Goal: Navigation & Orientation: Understand site structure

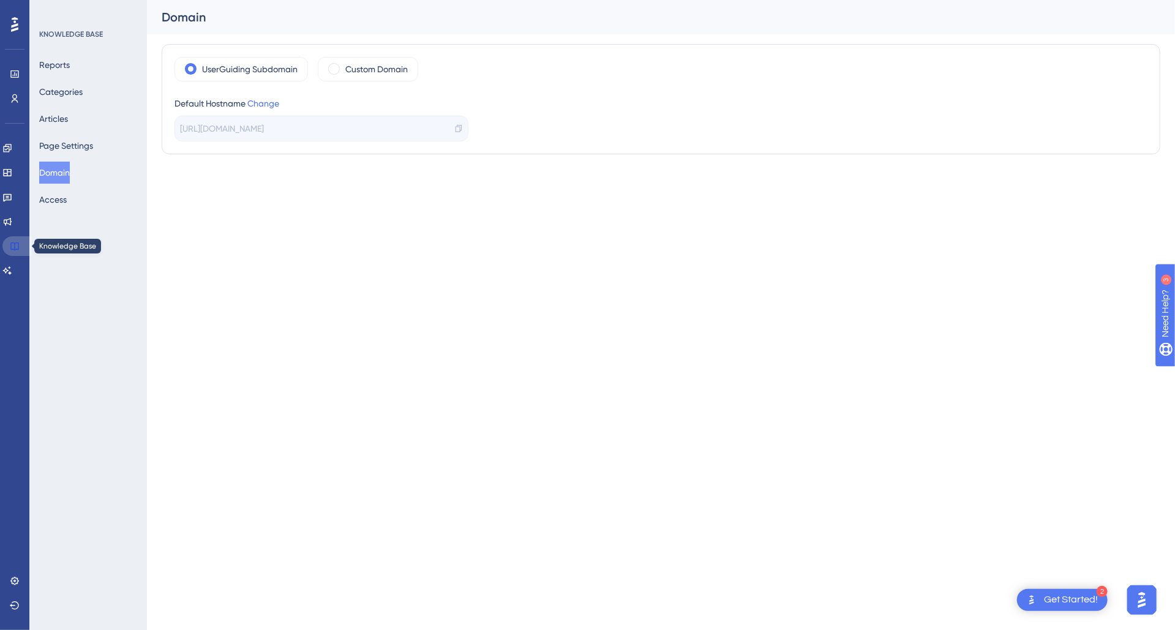
click at [12, 247] on icon at bounding box center [15, 246] width 10 height 10
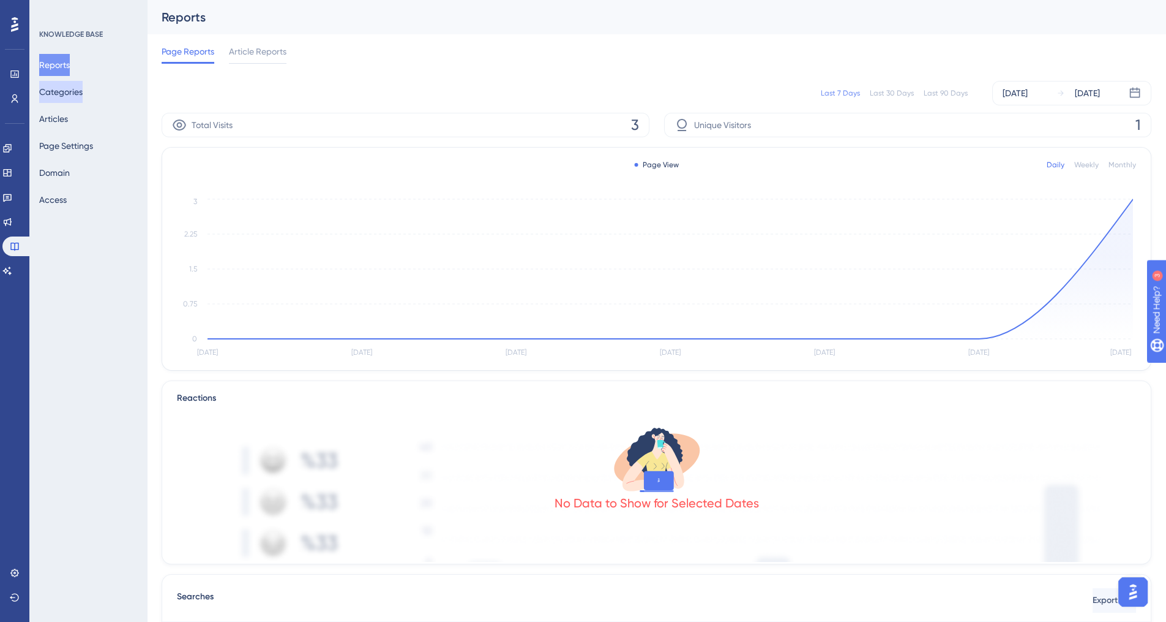
click at [80, 90] on button "Categories" at bounding box center [60, 92] width 43 height 22
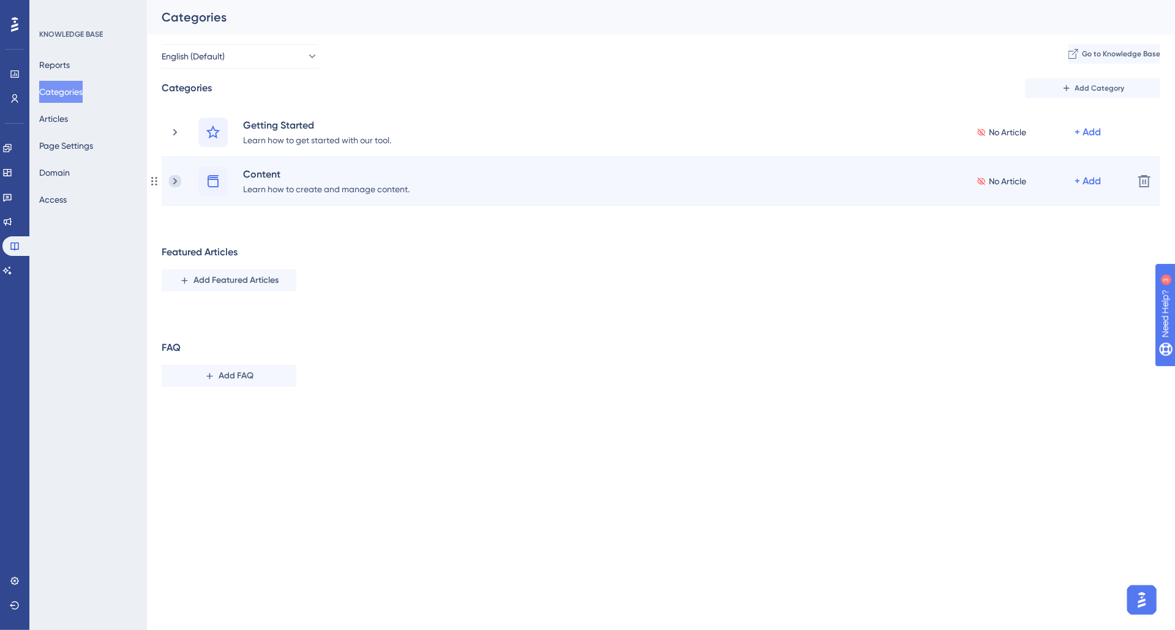
click at [175, 184] on icon at bounding box center [175, 181] width 12 height 12
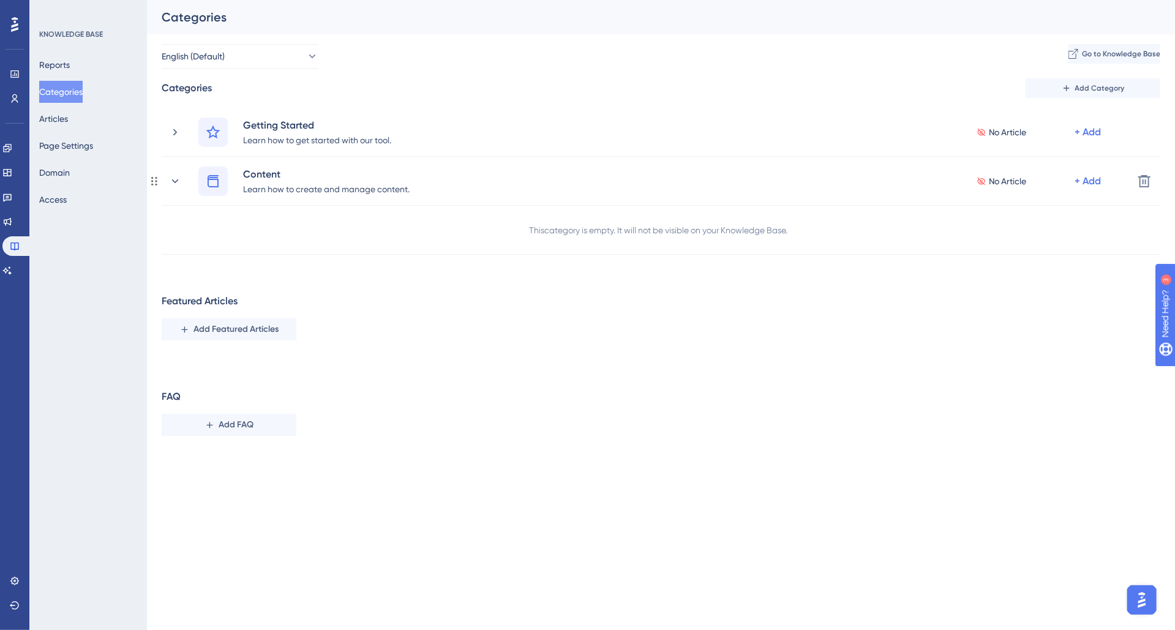
click at [175, 184] on icon at bounding box center [175, 181] width 12 height 12
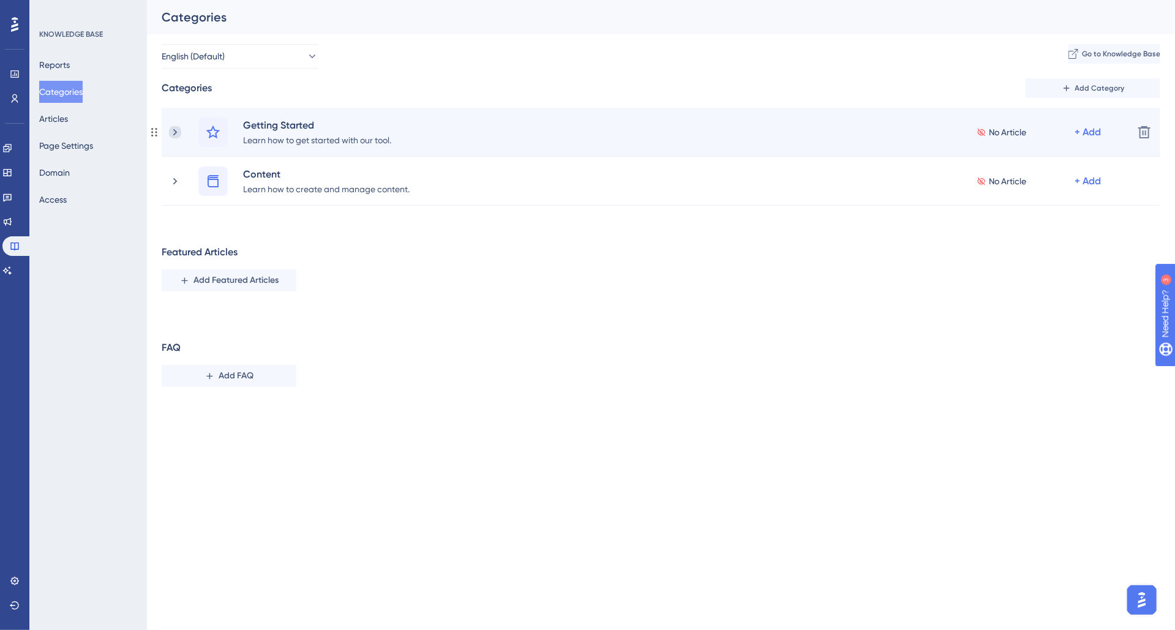
click at [175, 129] on icon at bounding box center [175, 132] width 12 height 12
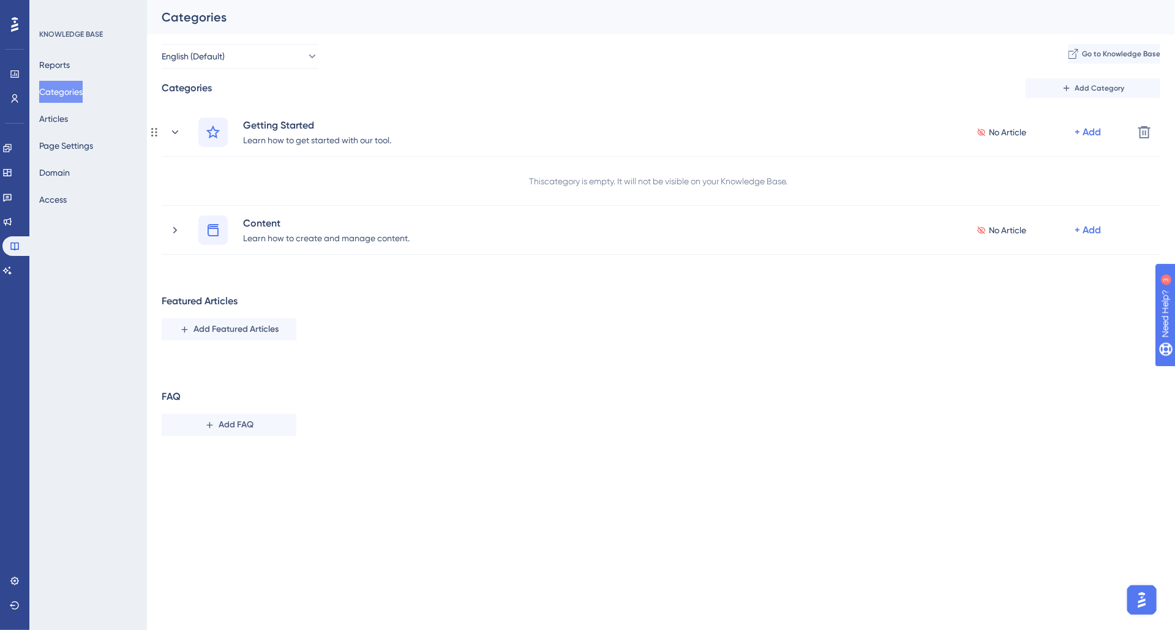
click at [175, 129] on icon at bounding box center [175, 132] width 12 height 12
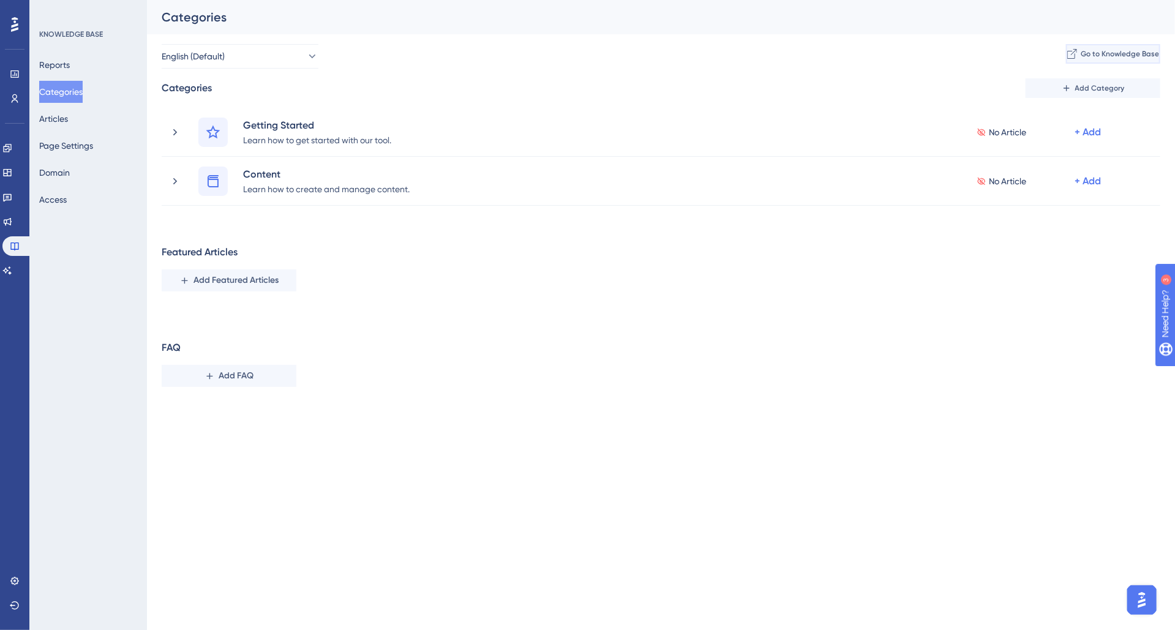
click at [1101, 52] on span "Go to Knowledge Base" at bounding box center [1120, 54] width 78 height 10
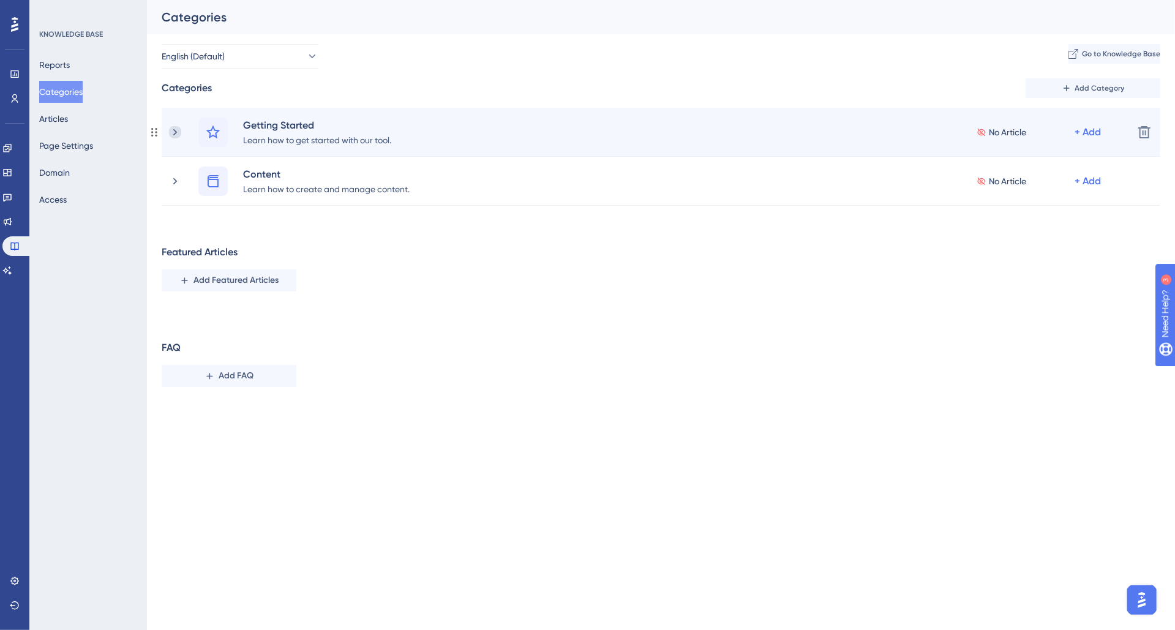
click at [178, 127] on icon at bounding box center [175, 132] width 12 height 12
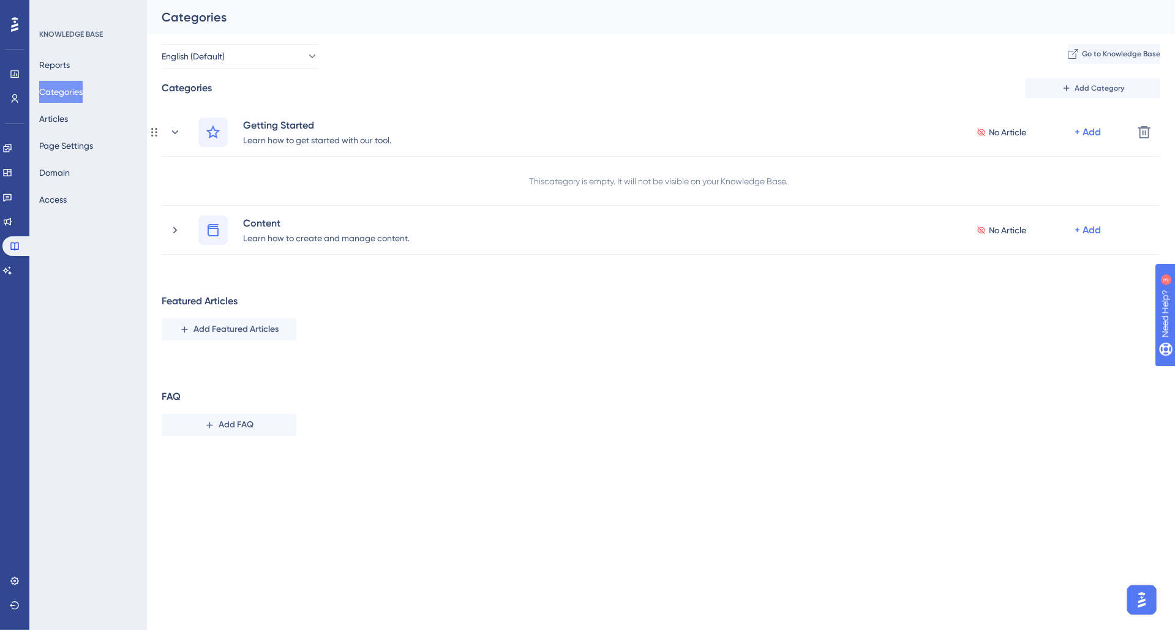
click at [178, 127] on icon at bounding box center [175, 132] width 12 height 12
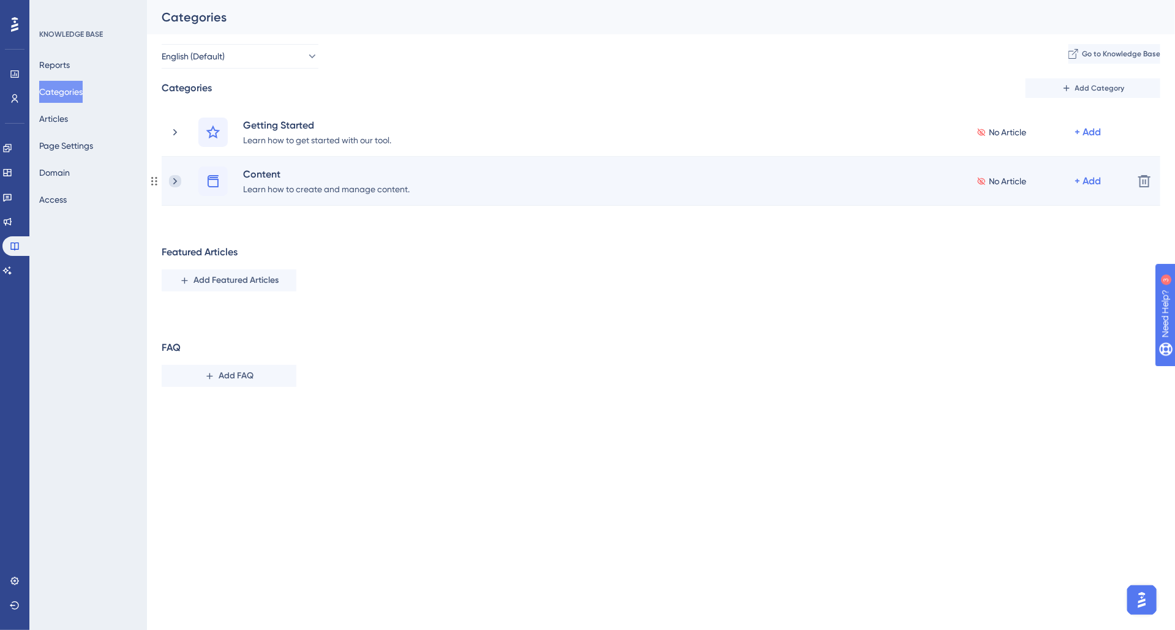
click at [171, 186] on icon at bounding box center [175, 181] width 12 height 12
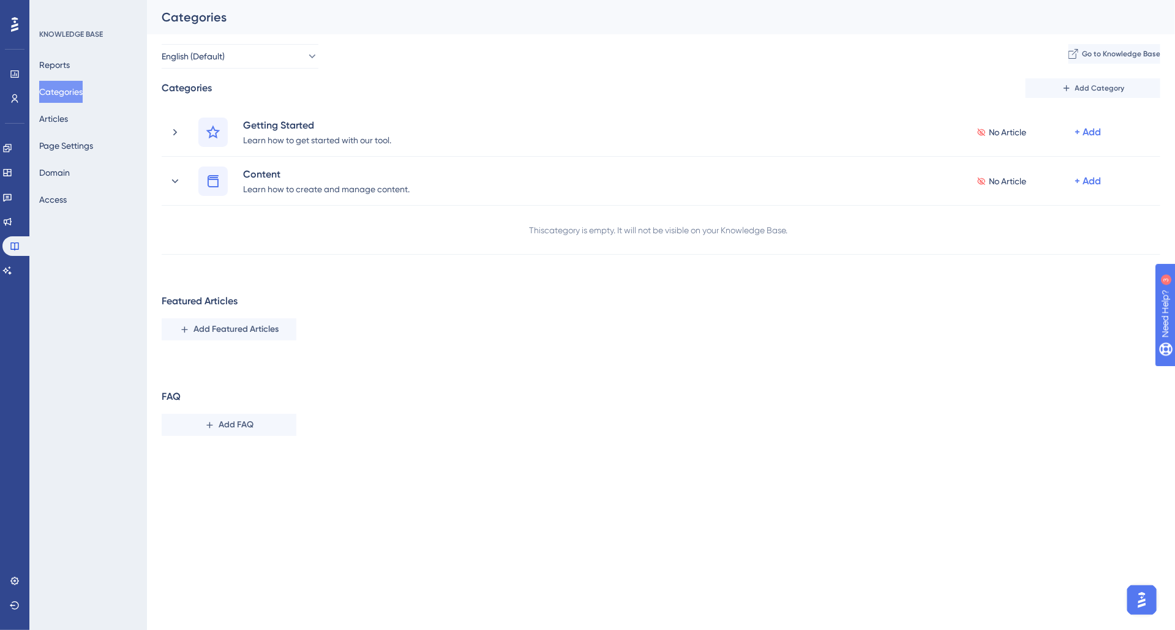
click at [15, 17] on icon at bounding box center [14, 24] width 7 height 15
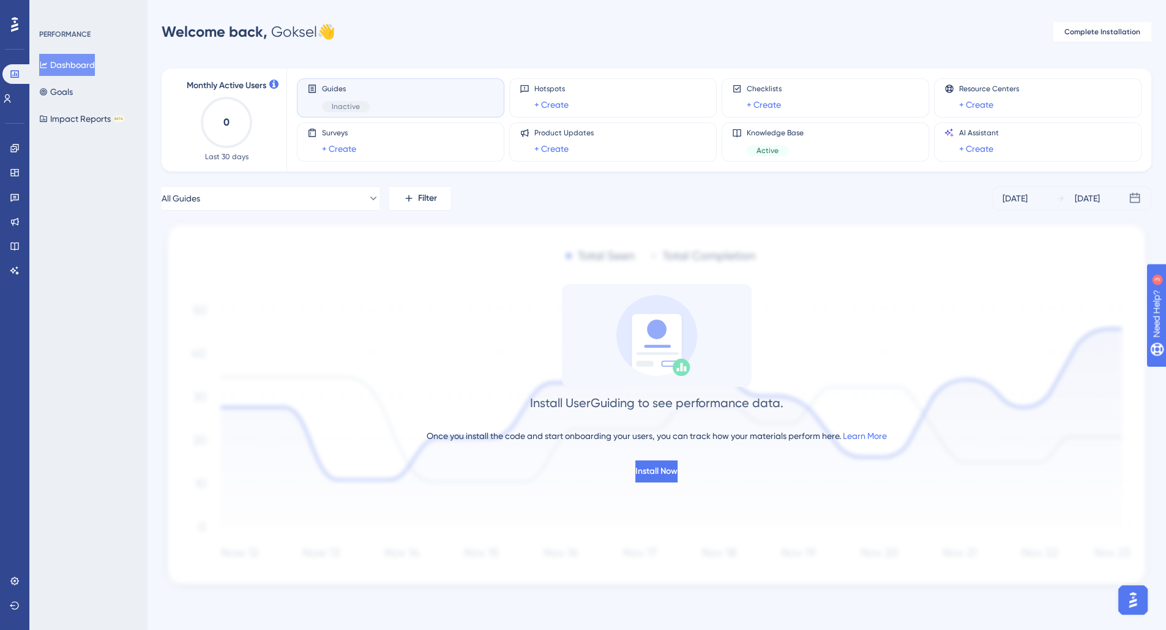
click at [337, 89] on span "Guides" at bounding box center [346, 89] width 48 height 10
click at [339, 103] on span "Inactive" at bounding box center [346, 107] width 28 height 10
click at [779, 131] on span "Knowledge Base" at bounding box center [775, 133] width 57 height 10
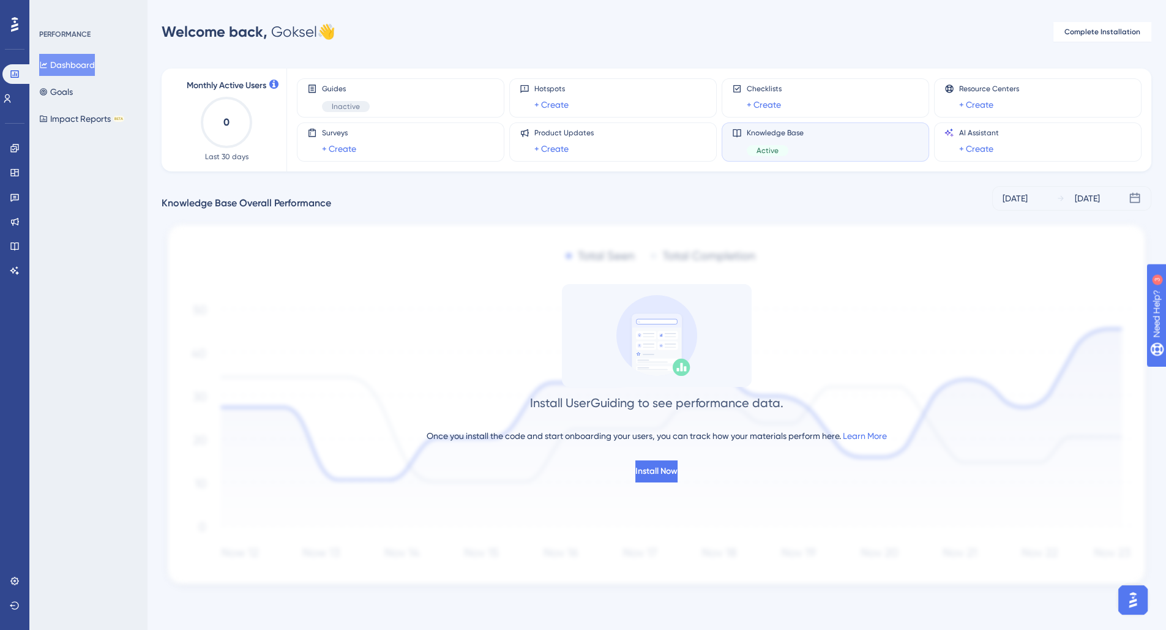
click at [767, 148] on span "Active" at bounding box center [768, 151] width 22 height 10
click at [11, 100] on icon at bounding box center [7, 99] width 10 height 10
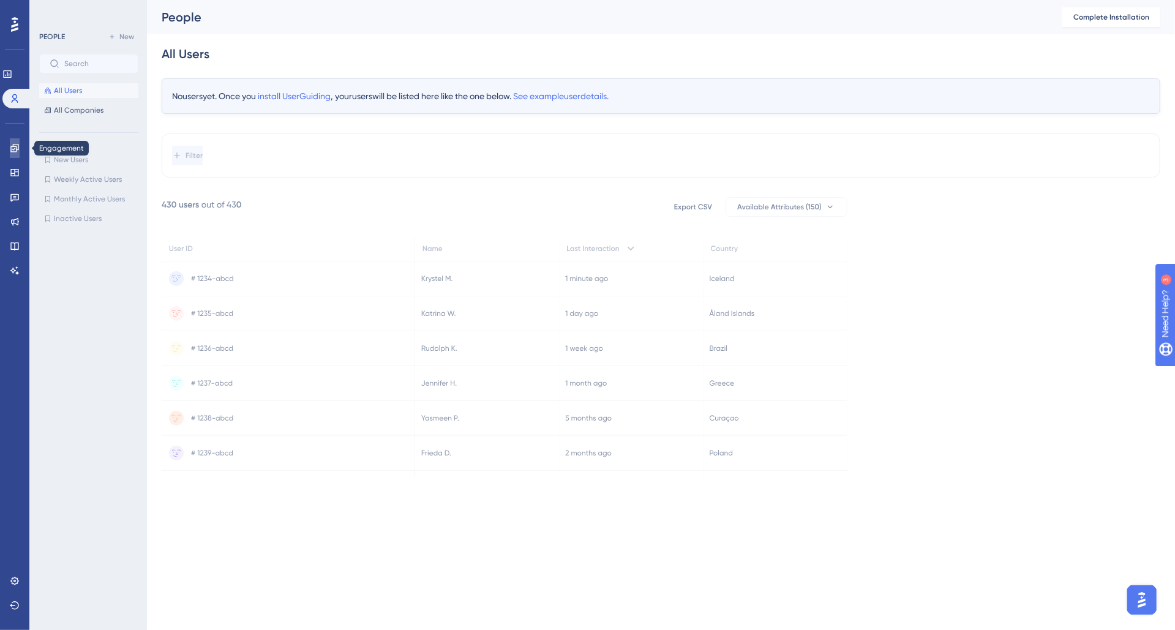
click at [17, 150] on icon at bounding box center [14, 148] width 8 height 8
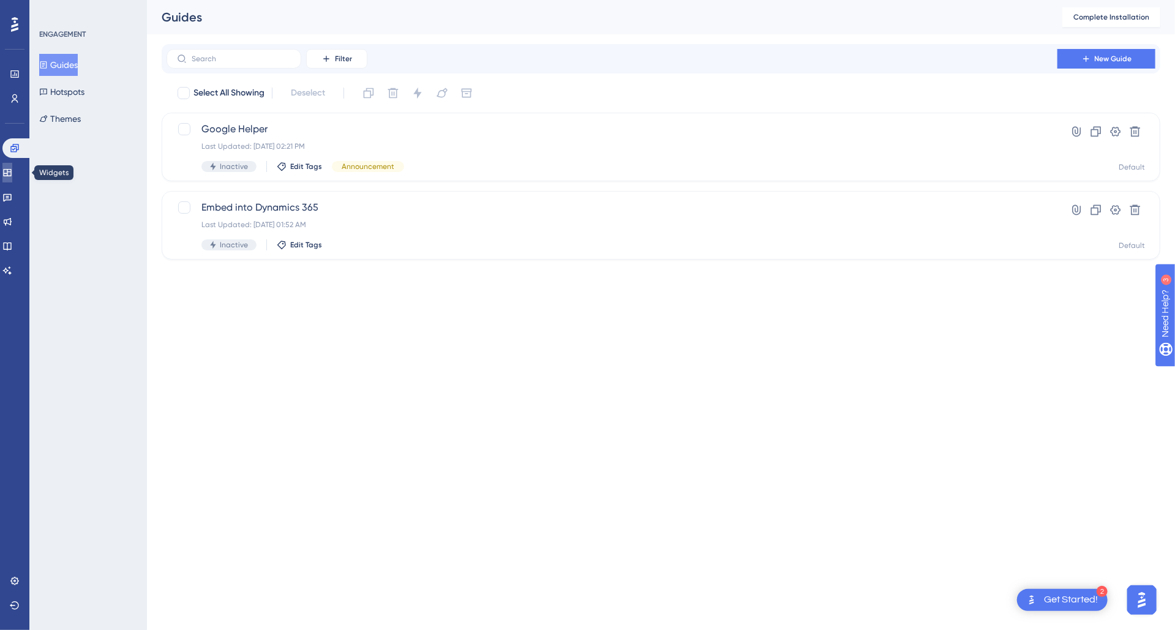
click at [11, 169] on icon at bounding box center [7, 172] width 8 height 7
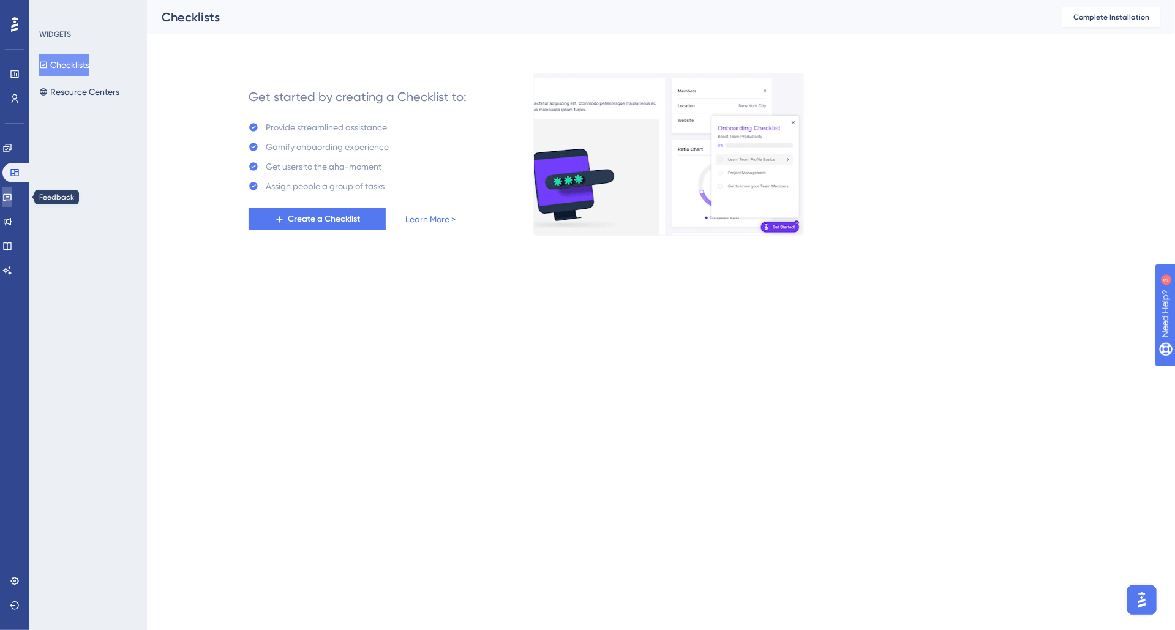
click at [12, 191] on link at bounding box center [7, 197] width 10 height 20
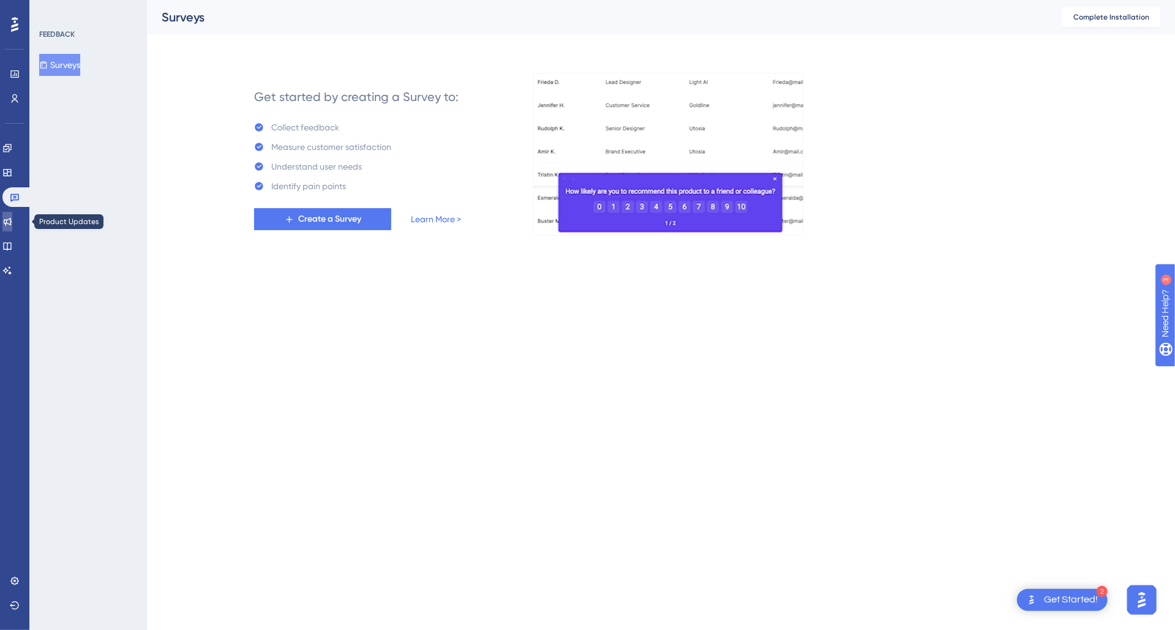
click at [12, 219] on icon at bounding box center [8, 222] width 8 height 8
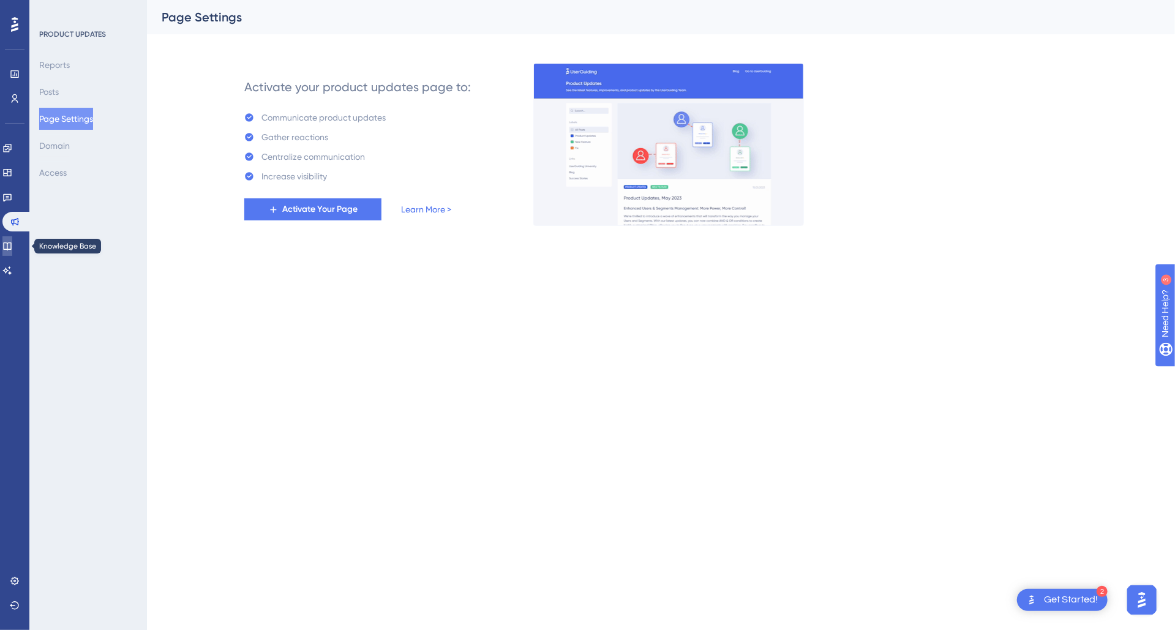
click at [12, 240] on link at bounding box center [7, 246] width 10 height 20
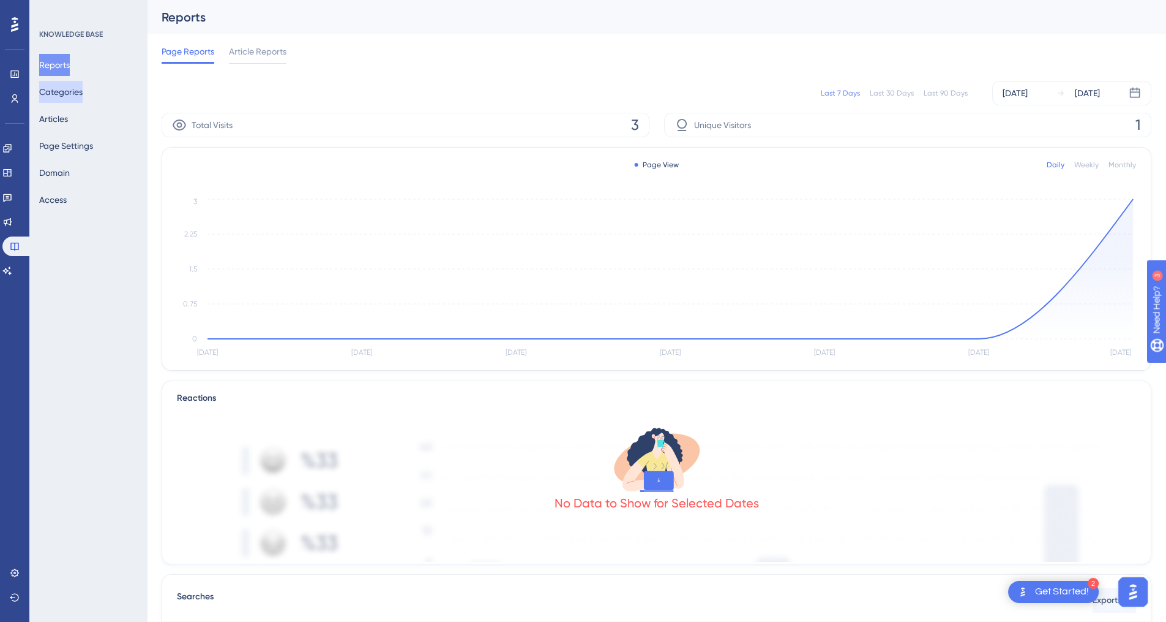
click at [70, 97] on button "Categories" at bounding box center [60, 92] width 43 height 22
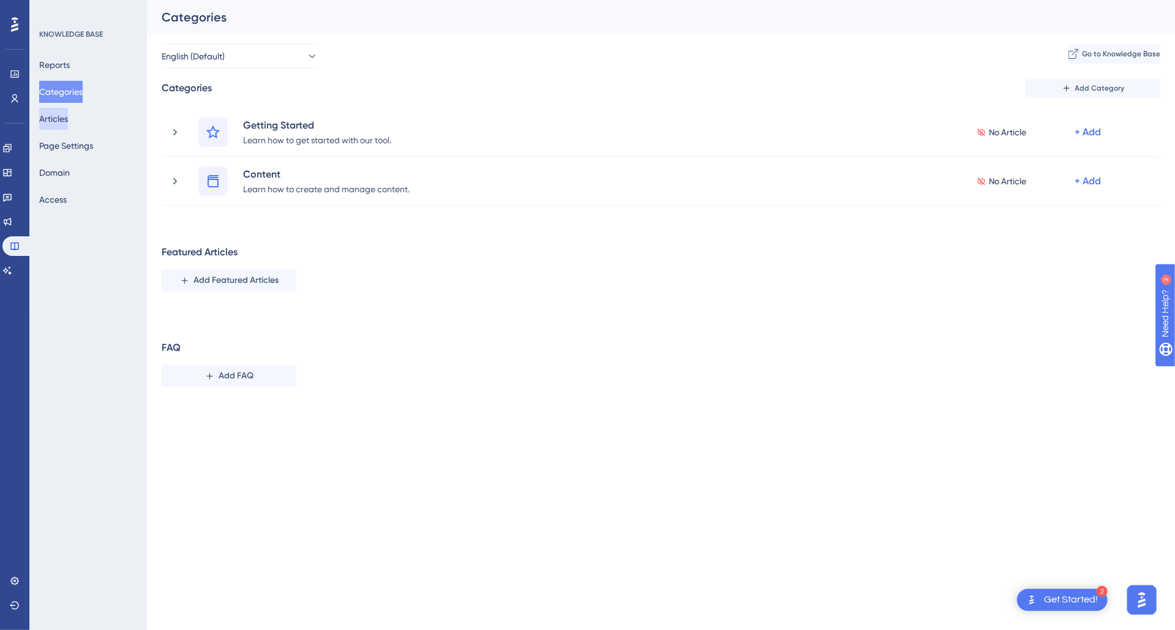
click at [68, 115] on button "Articles" at bounding box center [53, 119] width 29 height 22
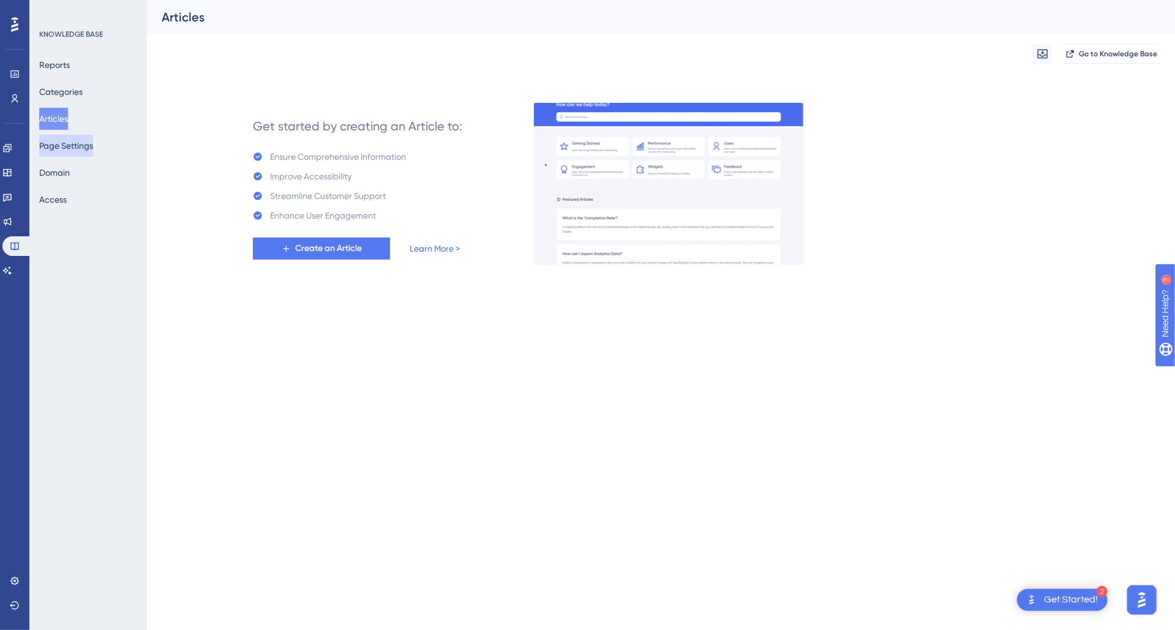
click at [72, 142] on button "Page Settings" at bounding box center [66, 146] width 54 height 22
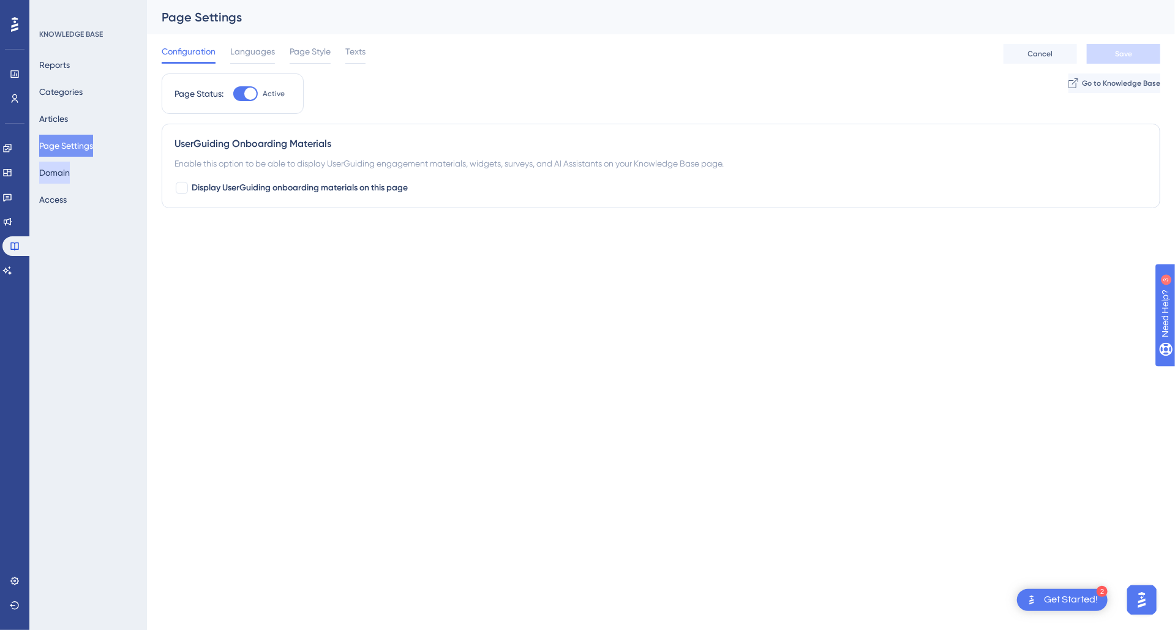
click at [66, 179] on button "Domain" at bounding box center [54, 173] width 31 height 22
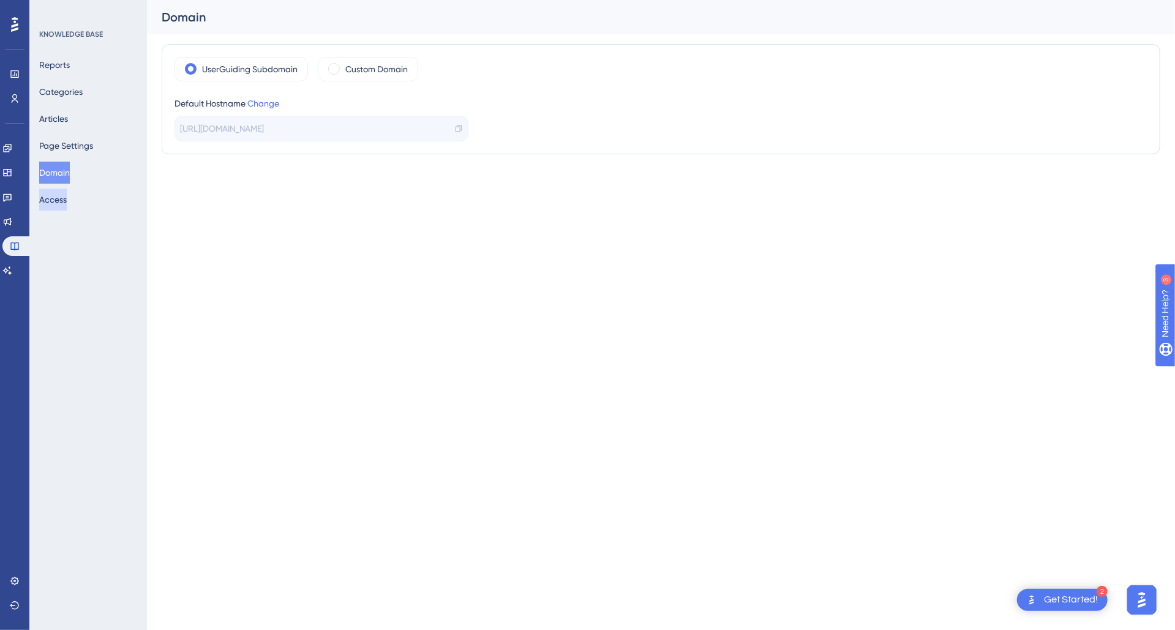
click at [66, 189] on button "Access" at bounding box center [53, 200] width 28 height 22
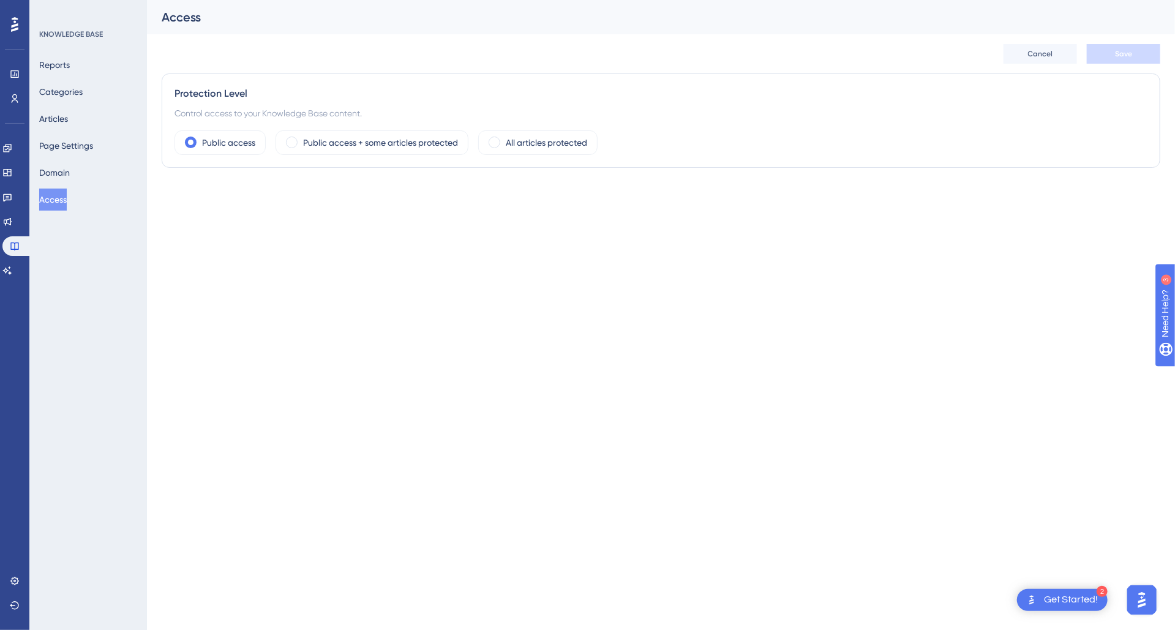
click at [13, 26] on icon at bounding box center [14, 24] width 7 height 15
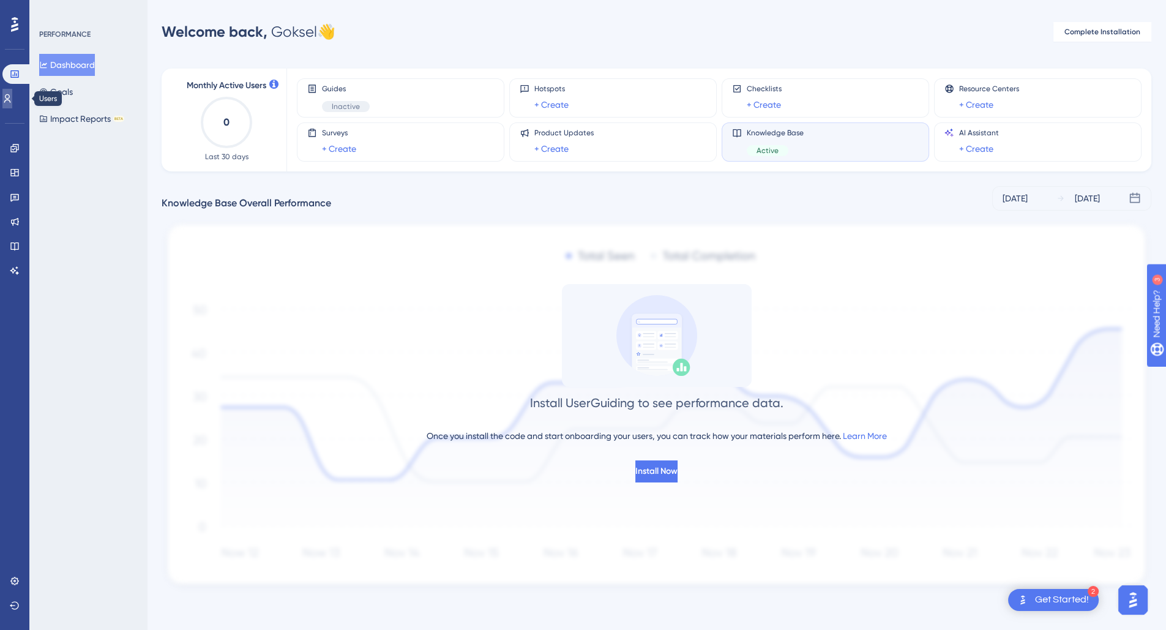
click at [11, 99] on icon at bounding box center [7, 98] width 7 height 9
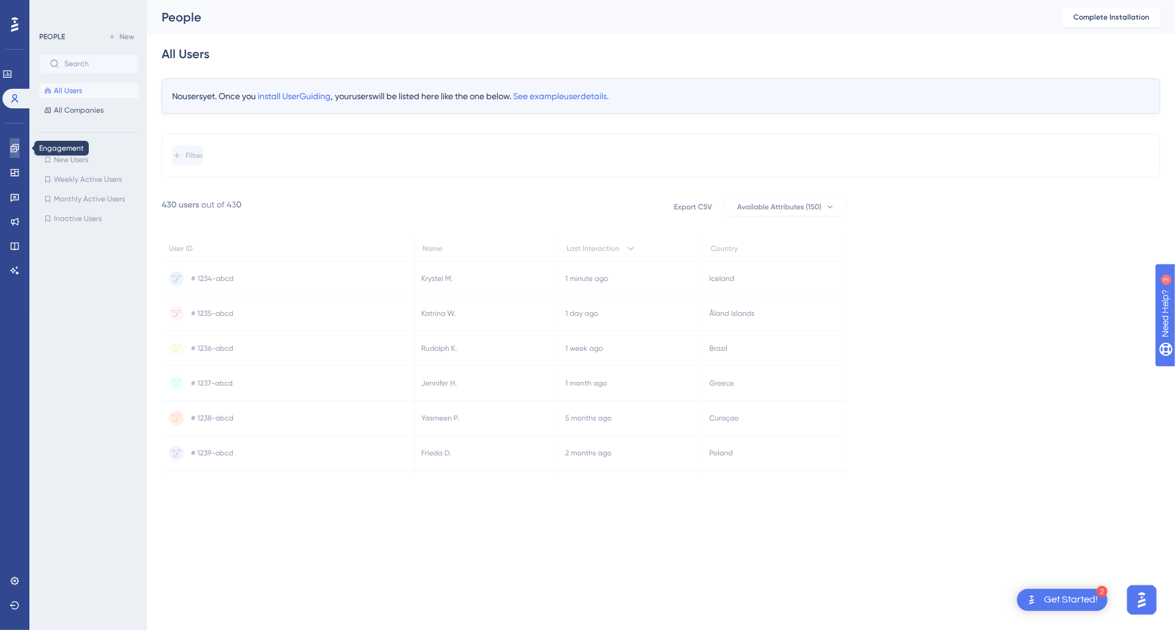
click at [15, 150] on icon at bounding box center [15, 148] width 10 height 10
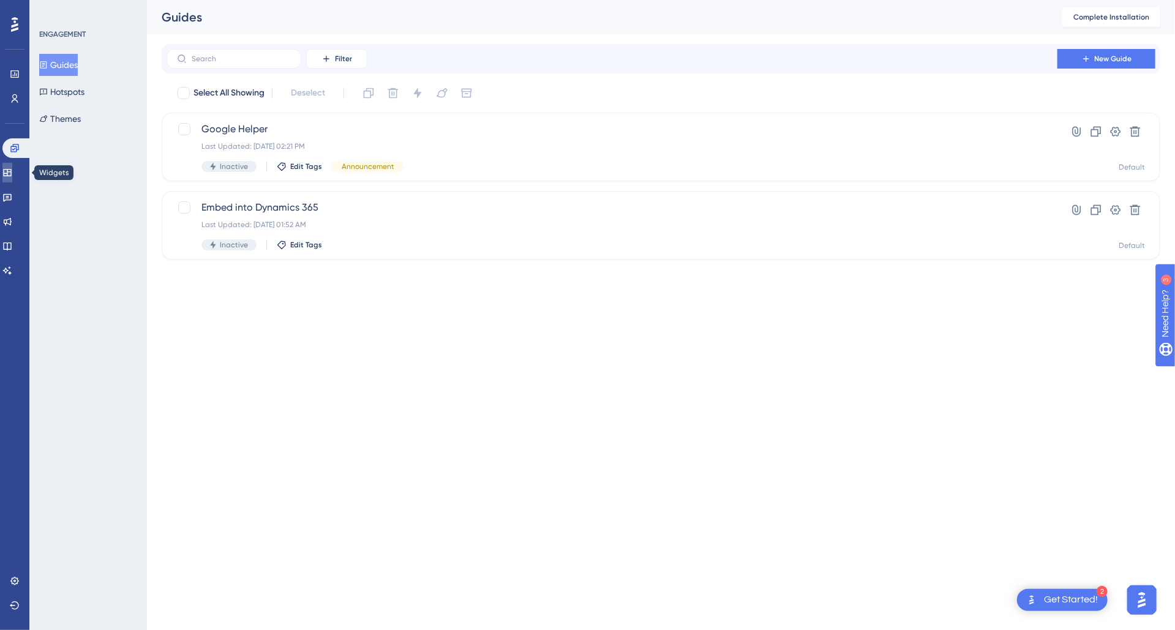
click at [11, 169] on icon at bounding box center [7, 172] width 8 height 7
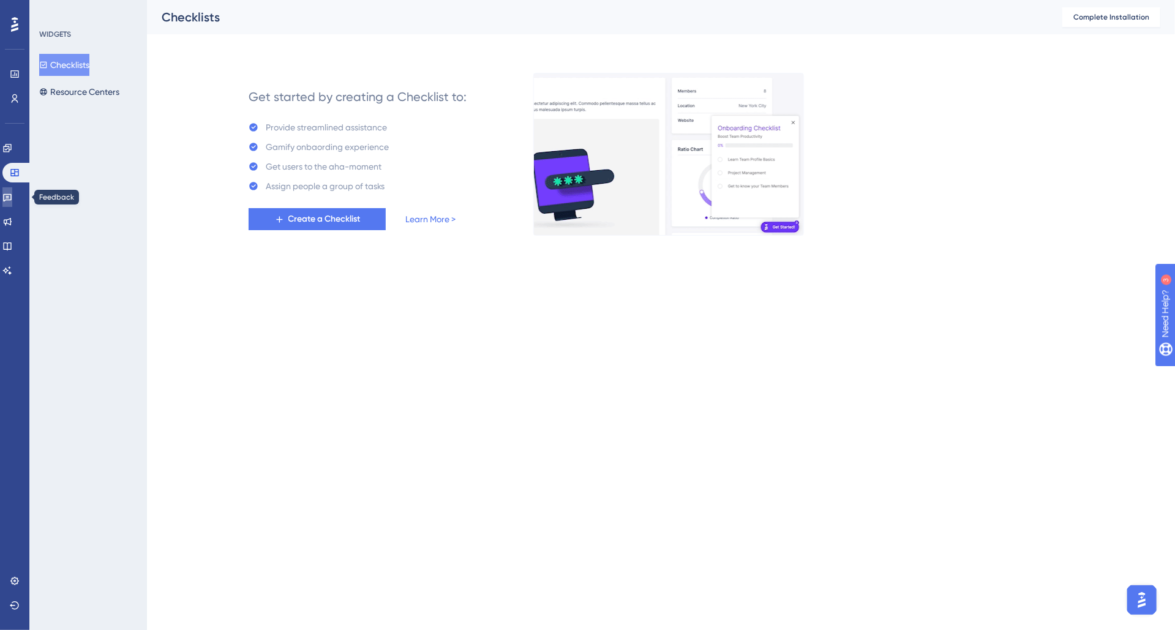
click at [12, 199] on icon at bounding box center [7, 198] width 9 height 8
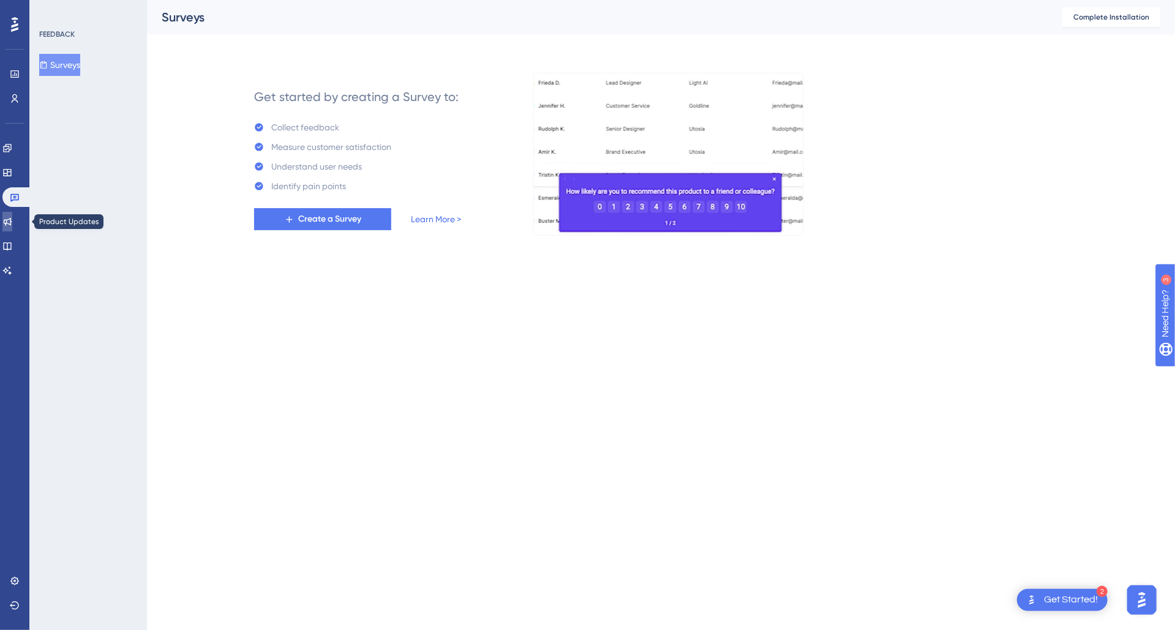
click at [12, 219] on icon at bounding box center [8, 222] width 8 height 8
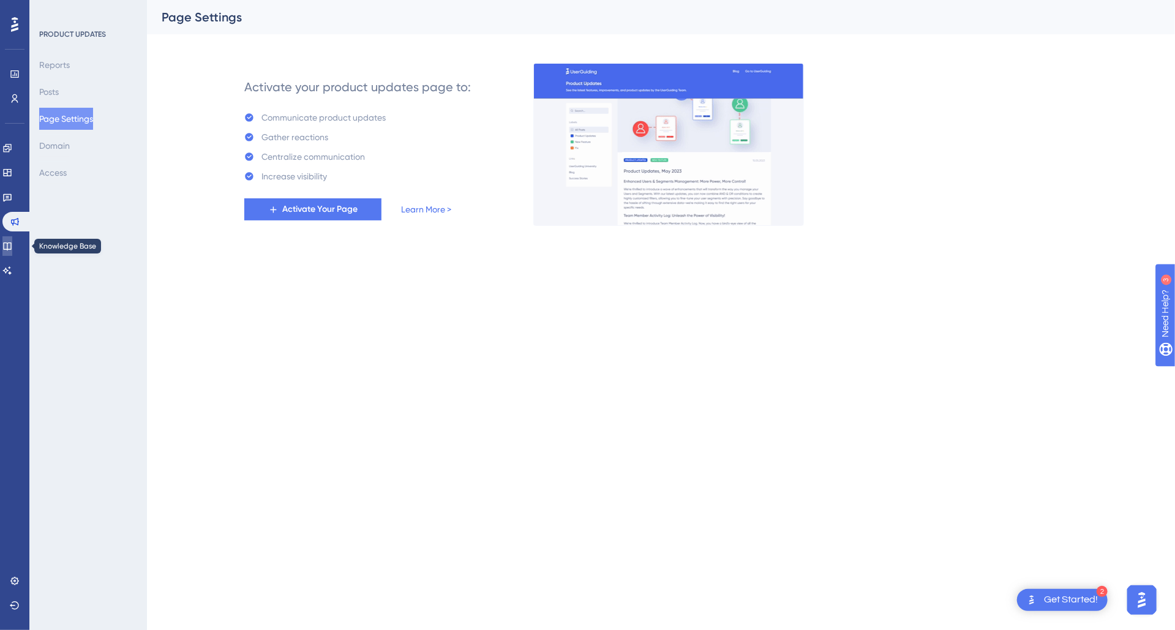
click at [11, 246] on icon at bounding box center [7, 246] width 8 height 8
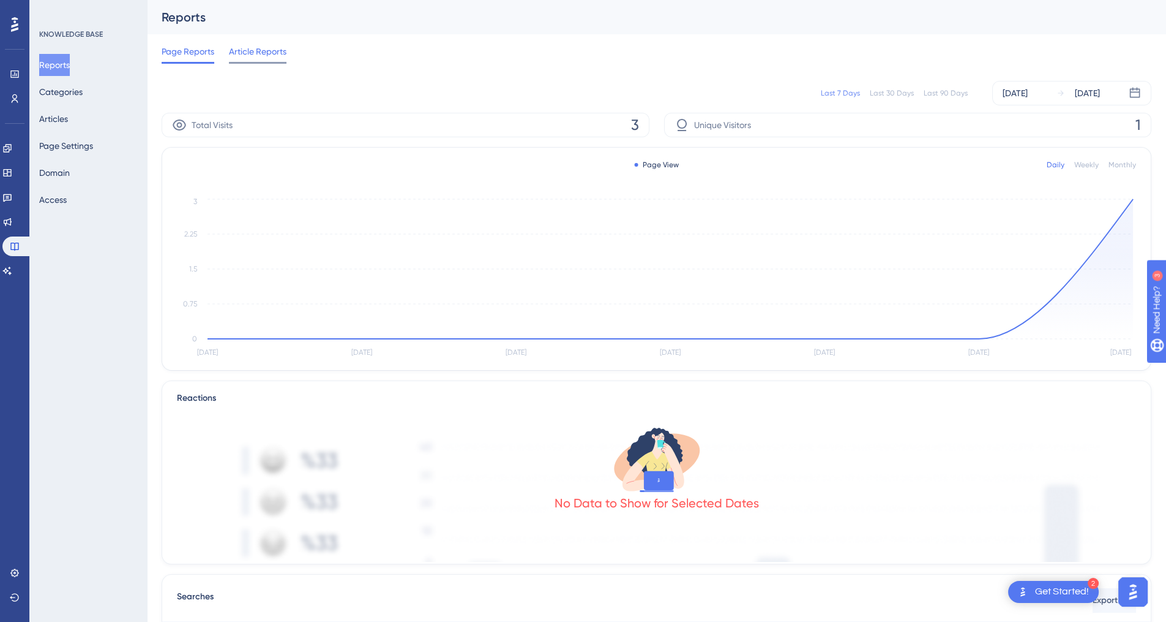
click at [257, 51] on span "Article Reports" at bounding box center [258, 51] width 58 height 15
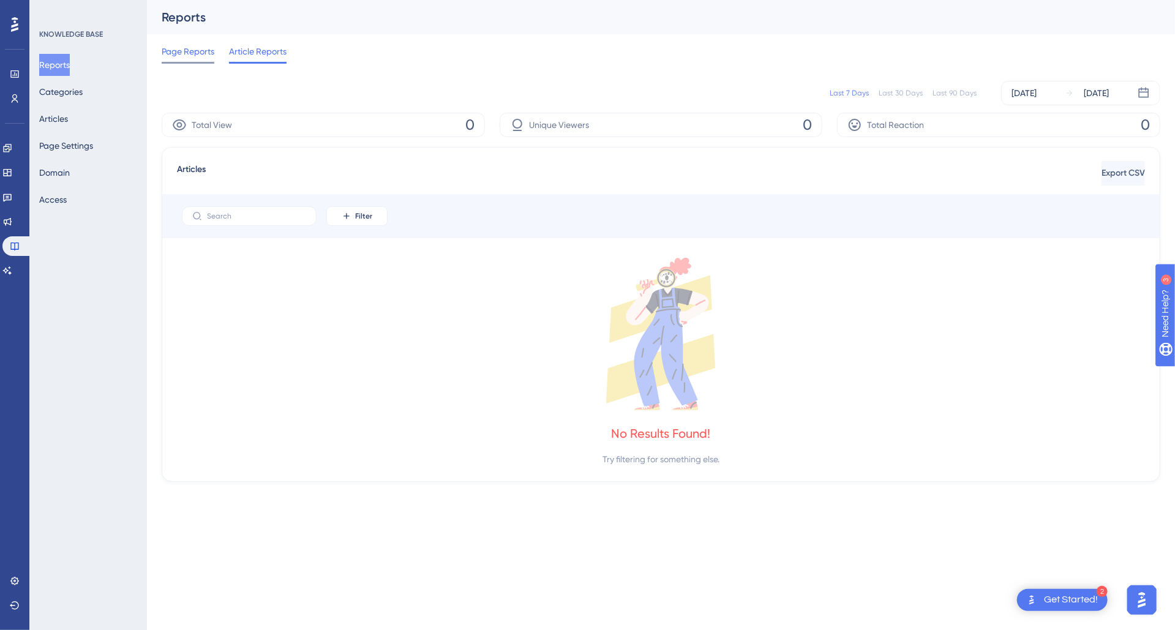
click at [206, 50] on span "Page Reports" at bounding box center [188, 51] width 53 height 15
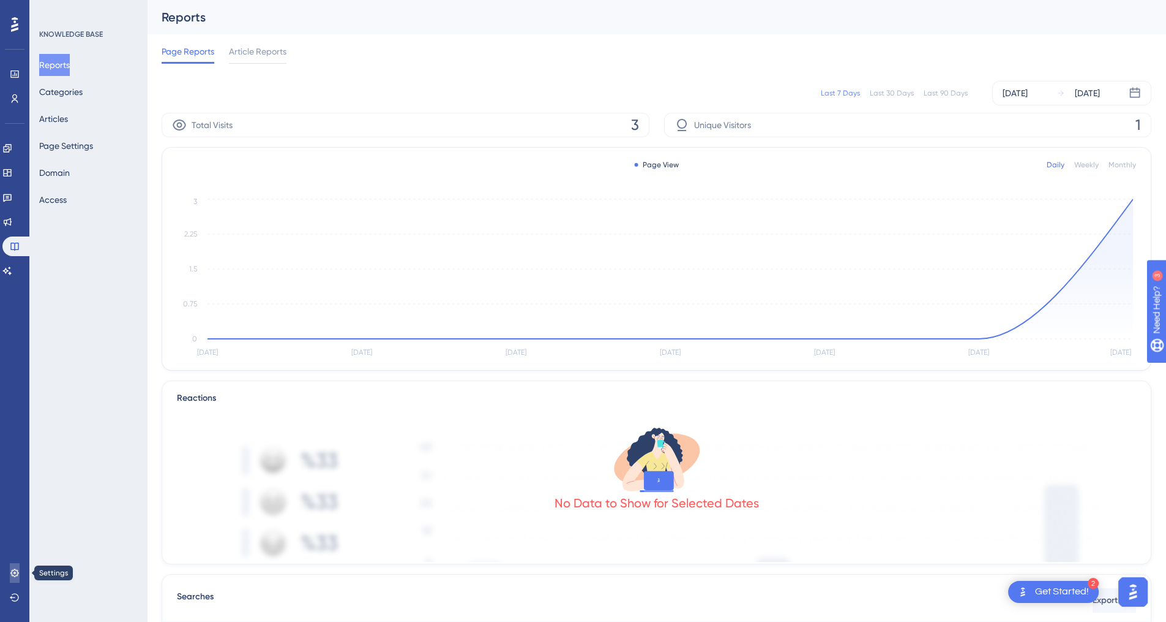
click at [11, 569] on icon at bounding box center [15, 573] width 10 height 10
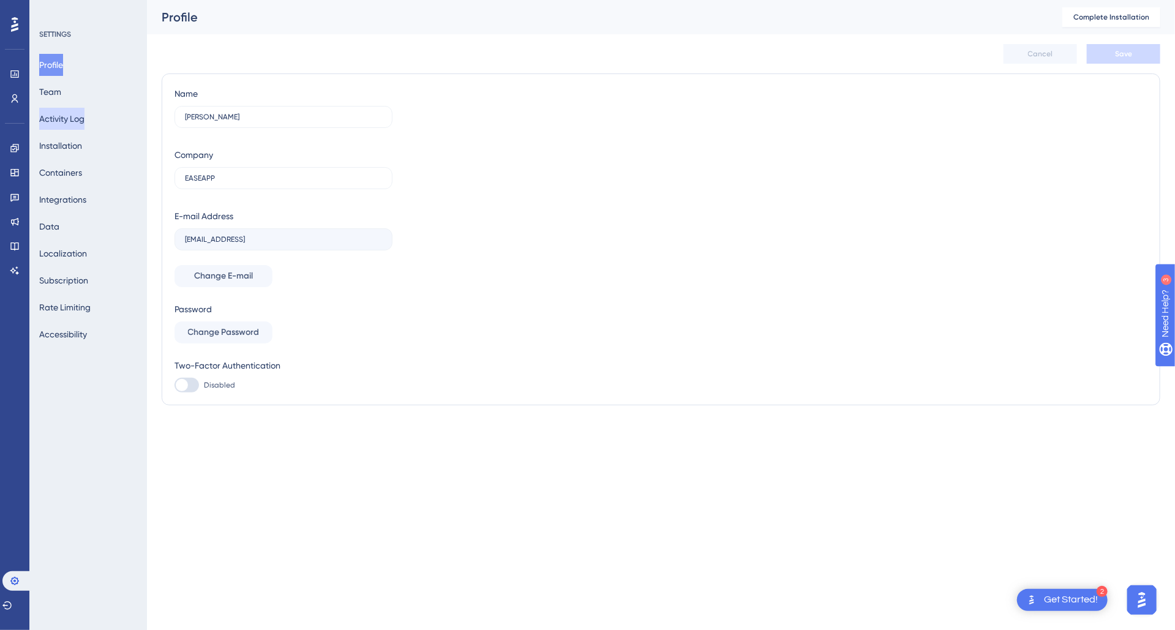
click at [64, 118] on button "Activity Log" at bounding box center [61, 119] width 45 height 22
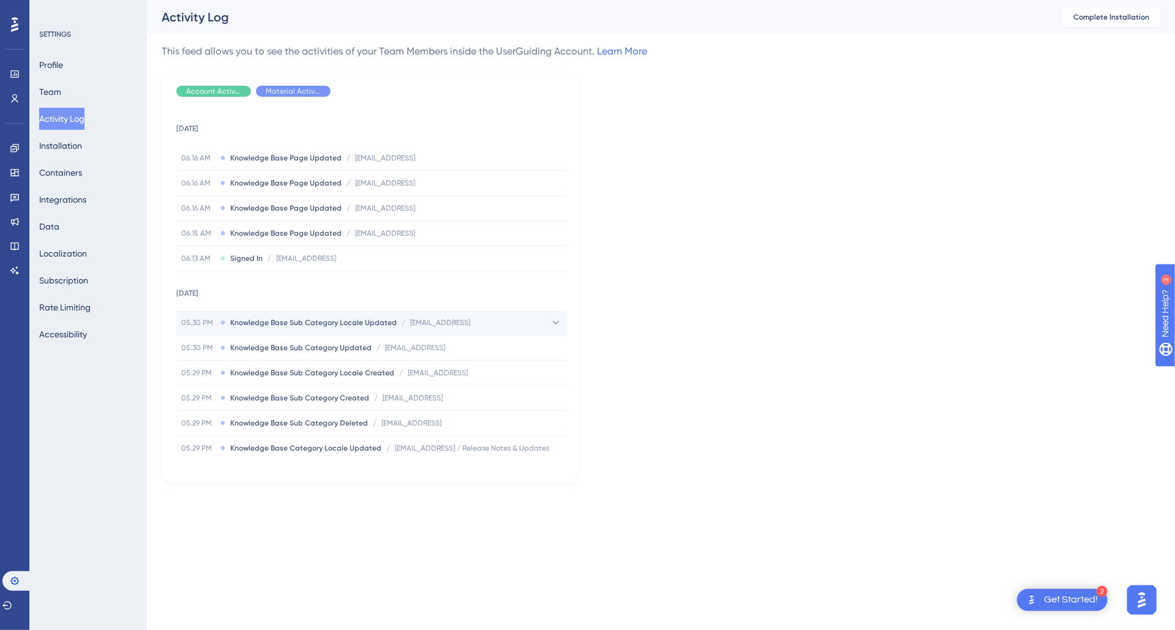
click at [301, 321] on span "Knowledge Base Sub Category Locale Updated" at bounding box center [313, 323] width 167 height 10
click at [550, 321] on icon at bounding box center [556, 323] width 12 height 12
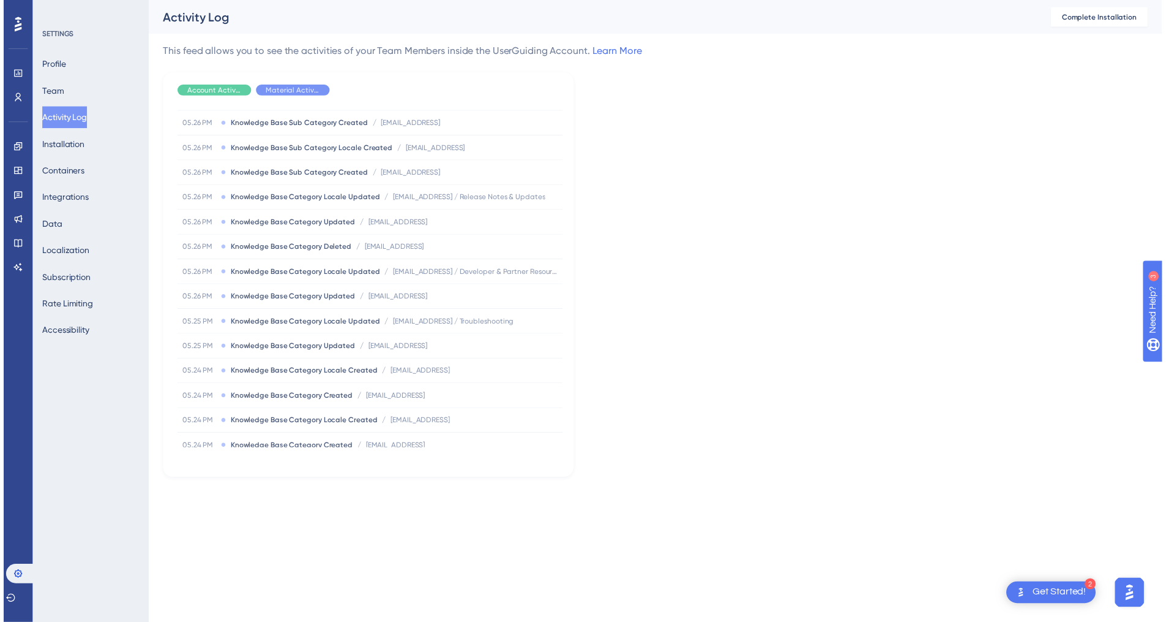
scroll to position [1286, 0]
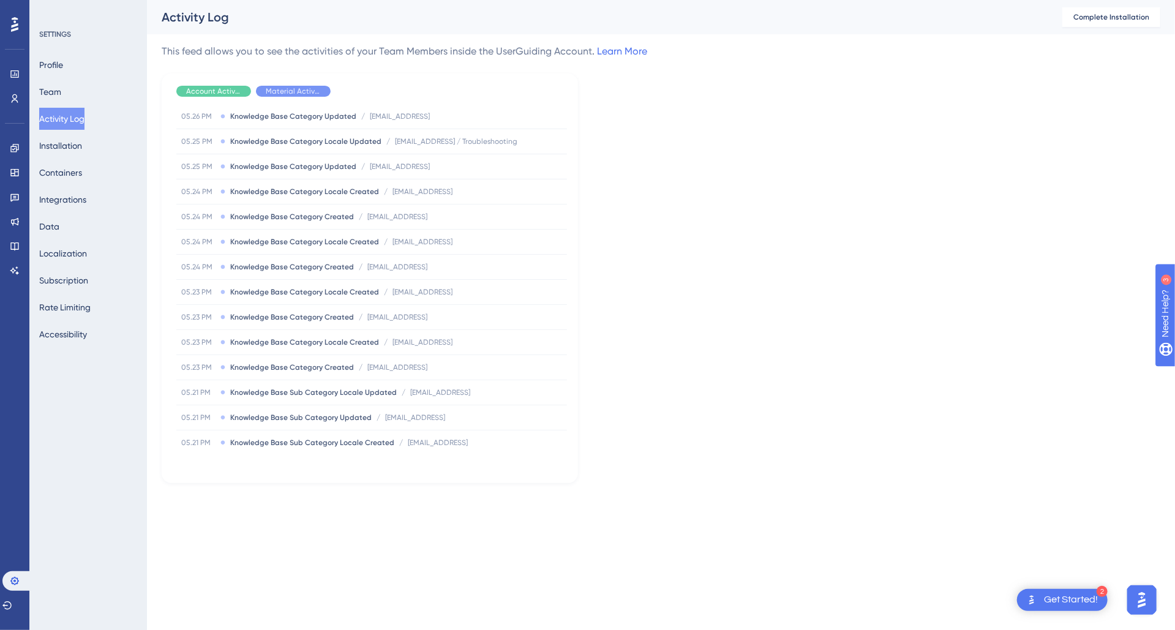
click at [426, 520] on div "Performance Users Engagement Widgets Feedback Product Updates Knowledge Base AI…" at bounding box center [587, 261] width 1175 height 522
click at [14, 242] on icon at bounding box center [15, 246] width 10 height 10
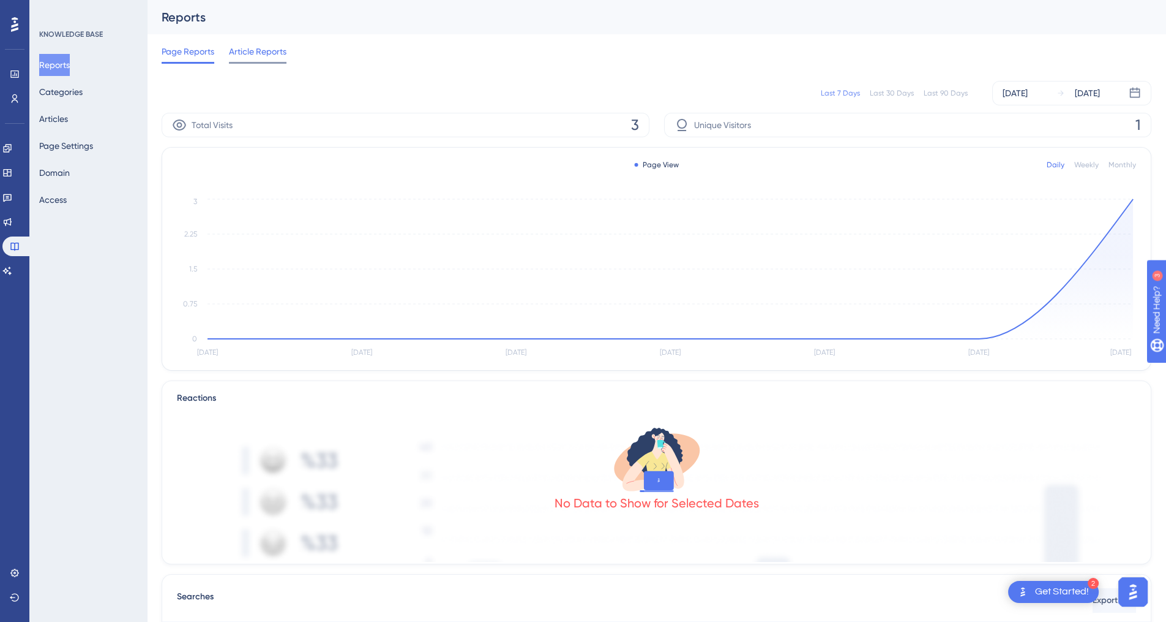
click at [266, 56] on span "Article Reports" at bounding box center [258, 51] width 58 height 15
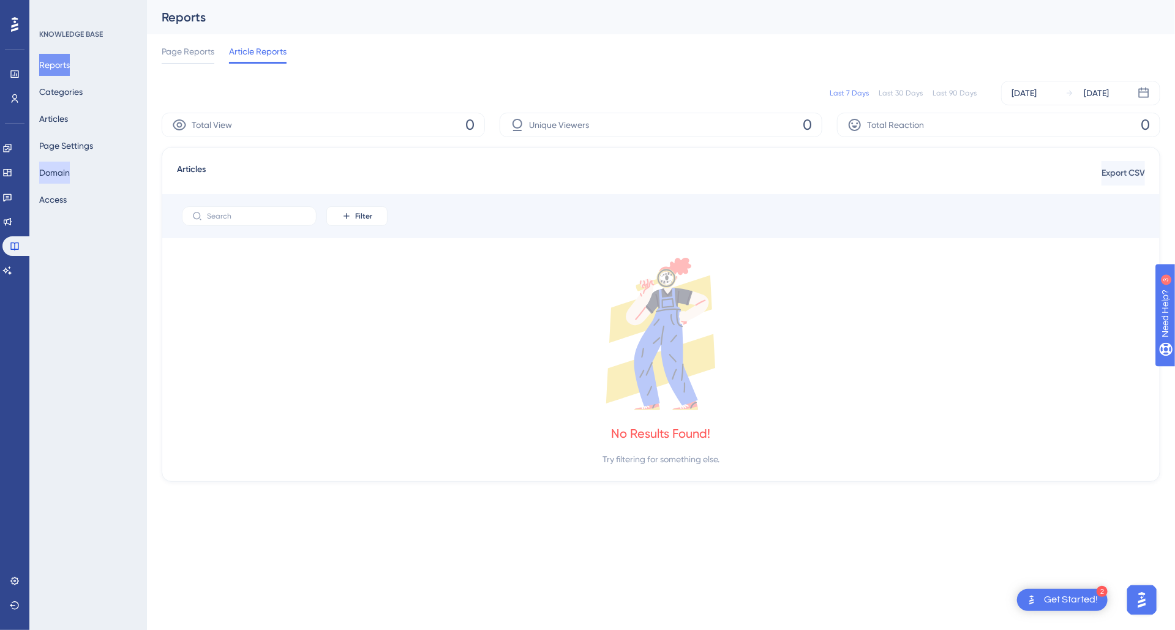
click at [67, 173] on button "Domain" at bounding box center [54, 173] width 31 height 22
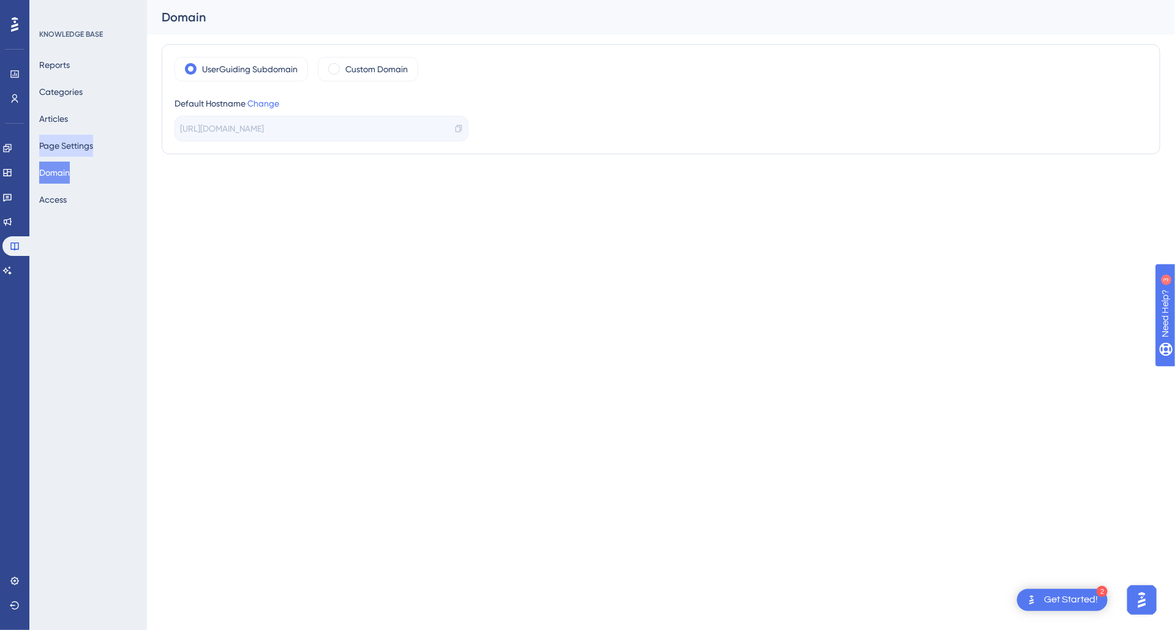
click at [72, 151] on button "Page Settings" at bounding box center [66, 146] width 54 height 22
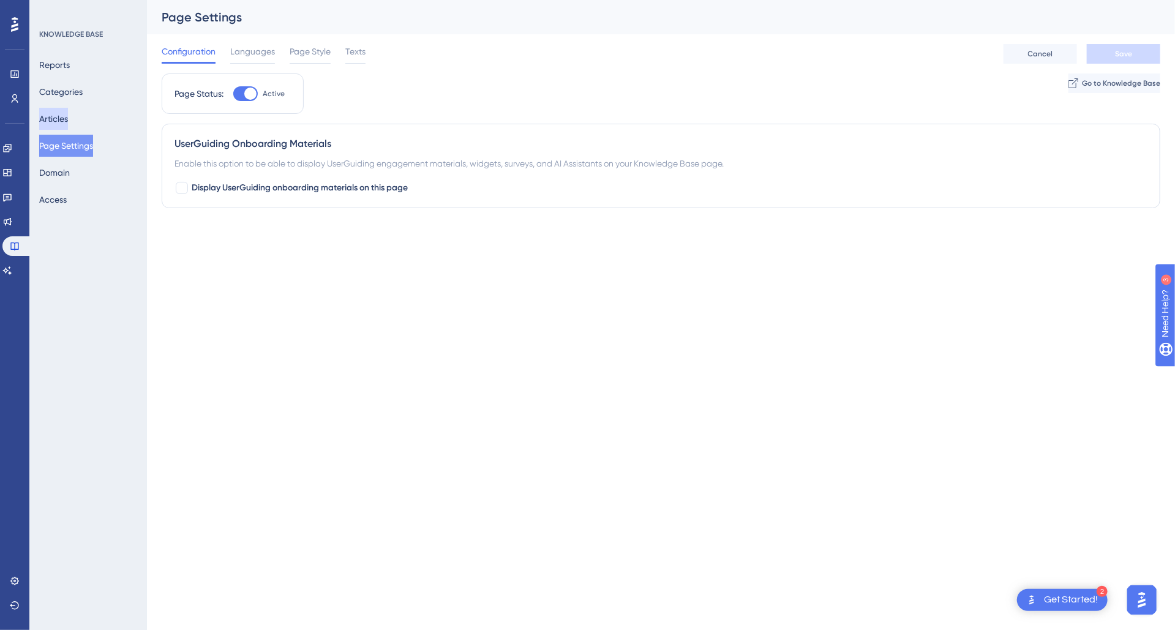
click at [68, 119] on button "Articles" at bounding box center [53, 119] width 29 height 22
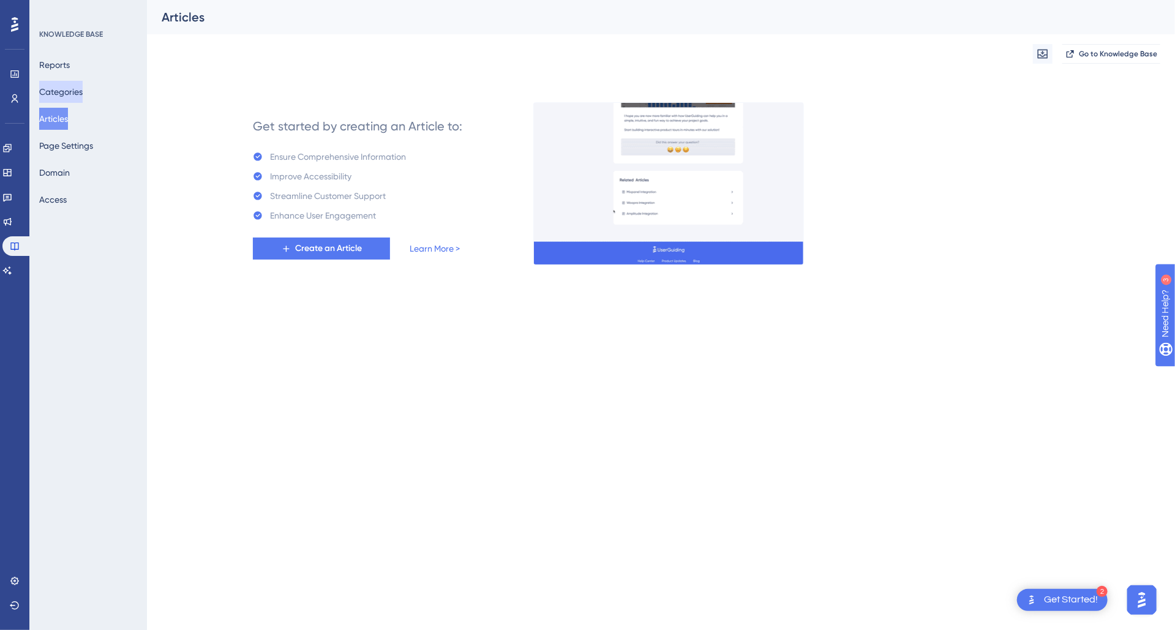
click at [73, 95] on button "Categories" at bounding box center [60, 92] width 43 height 22
